Goal: Navigation & Orientation: Find specific page/section

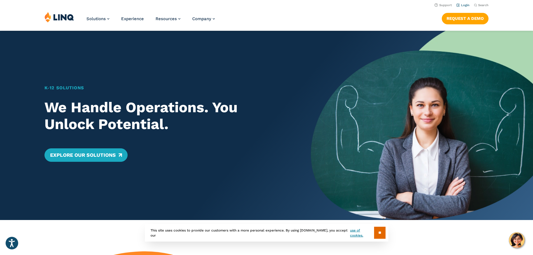
click at [460, 6] on nav "Support Login Search Search for:" at bounding box center [266, 5] width 533 height 6
click at [460, 6] on link "Login" at bounding box center [462, 5] width 13 height 4
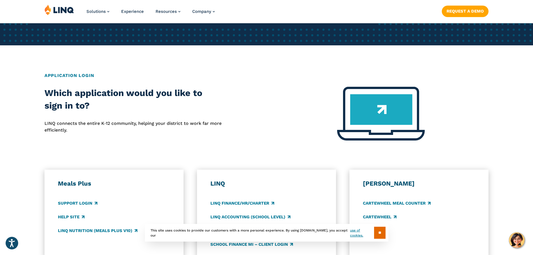
scroll to position [392, 0]
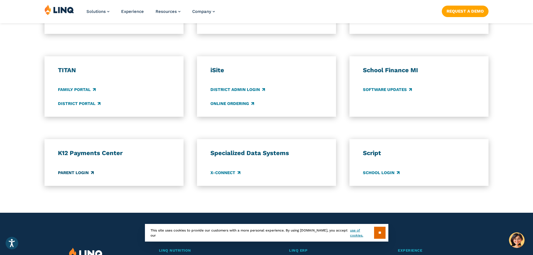
click at [87, 172] on link "Parent Login" at bounding box center [76, 173] width 36 height 6
